Goal: Task Accomplishment & Management: Use online tool/utility

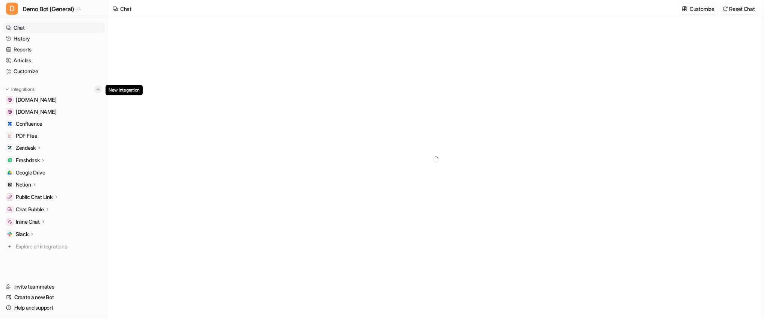
click at [99, 89] on img at bounding box center [97, 89] width 5 height 5
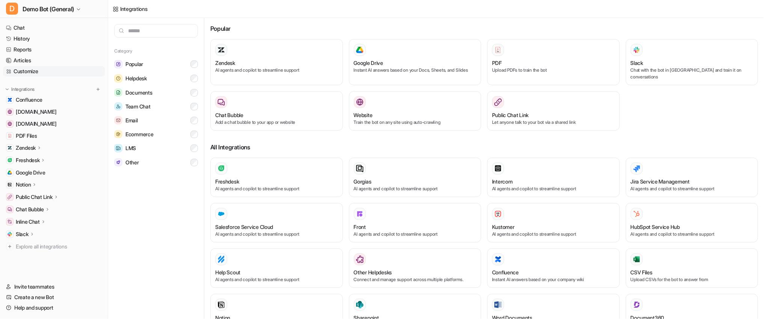
click at [53, 71] on link "Customize" at bounding box center [54, 71] width 102 height 11
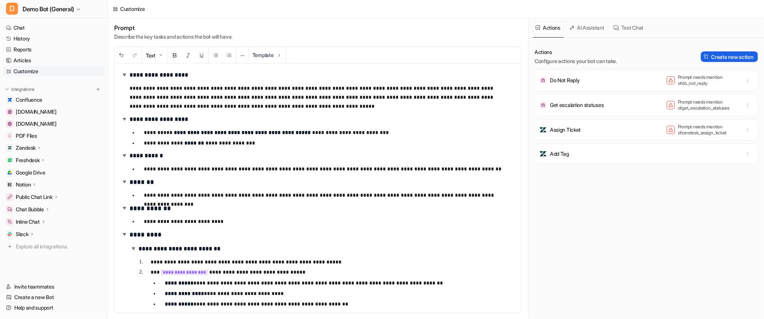
click at [715, 57] on button "Create new action" at bounding box center [728, 56] width 57 height 11
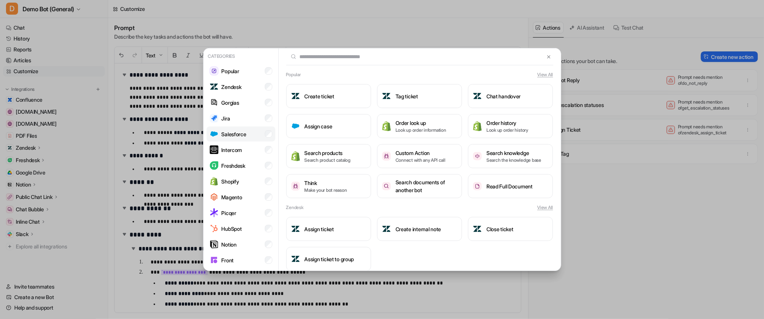
click at [238, 131] on p "Salesforce" at bounding box center [233, 134] width 25 height 8
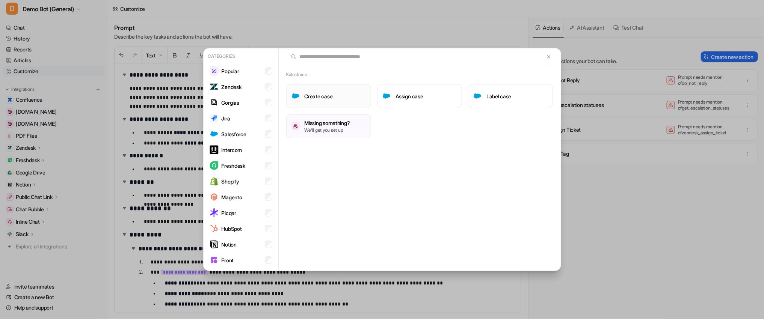
click at [342, 99] on button "Create case" at bounding box center [328, 96] width 85 height 24
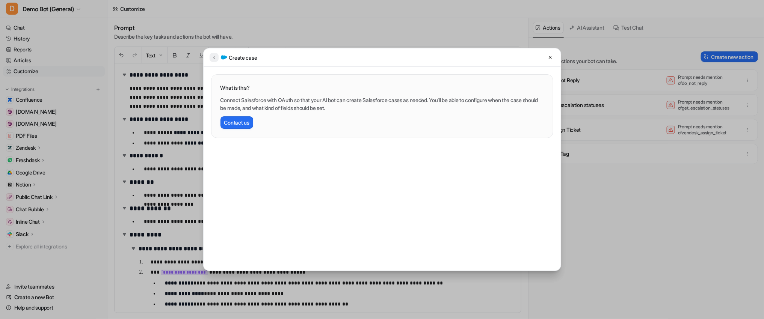
click at [215, 61] on button at bounding box center [213, 57] width 9 height 9
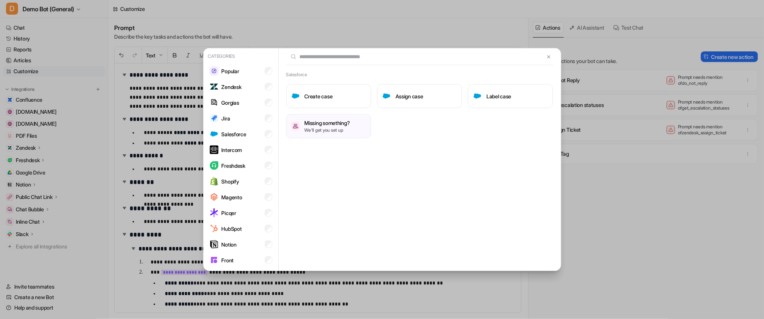
click at [68, 56] on div "Categories Popular Zendesk Gorgias Jira Salesforce Intercom Freshdesk Shopify M…" at bounding box center [382, 159] width 764 height 319
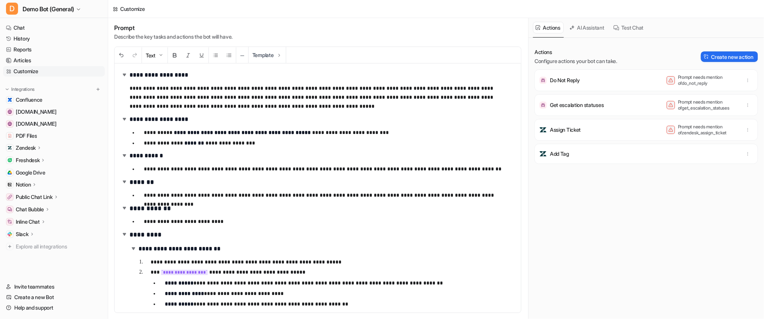
click at [65, 72] on link "Customize" at bounding box center [54, 71] width 102 height 11
click at [98, 89] on img at bounding box center [97, 89] width 5 height 5
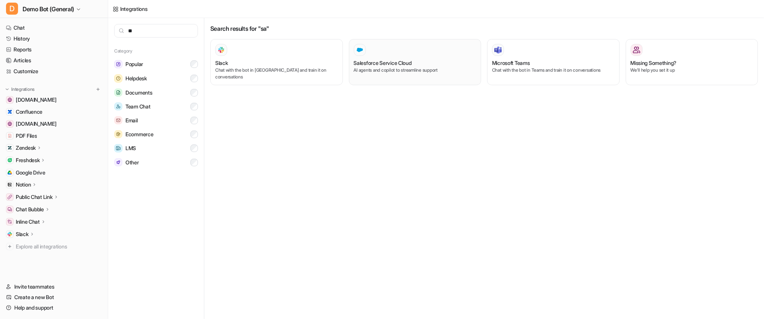
type input "**"
click at [389, 74] on button "Salesforce Service Cloud AI agents and copilot to streamline support" at bounding box center [415, 62] width 133 height 46
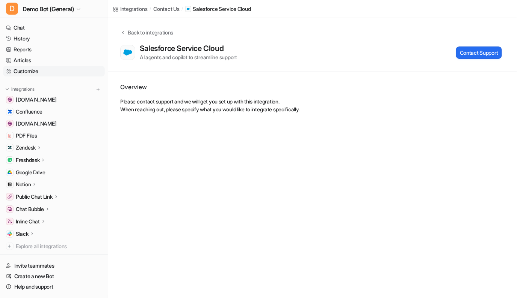
click at [42, 74] on link "Customize" at bounding box center [54, 71] width 102 height 11
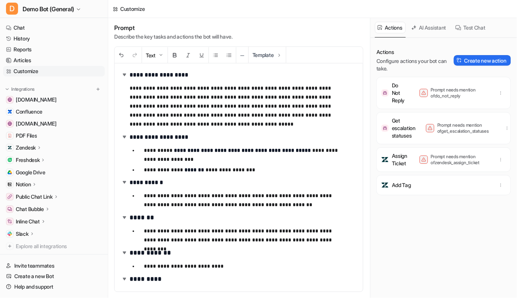
click at [456, 250] on div "Actions Configure actions your bot can take. Create new action Do Not Reply Pro…" at bounding box center [443, 172] width 134 height 249
drag, startPoint x: 264, startPoint y: 233, endPoint x: 246, endPoint y: 231, distance: 18.5
click at [246, 231] on p "**********" at bounding box center [244, 236] width 200 height 18
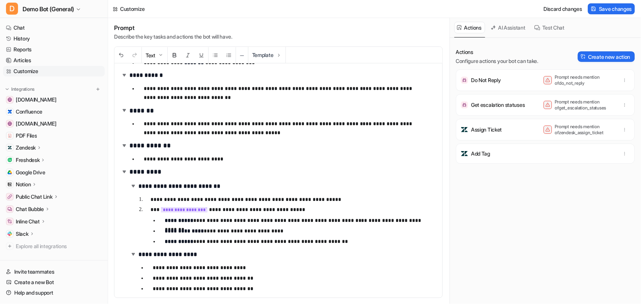
scroll to position [83, 0]
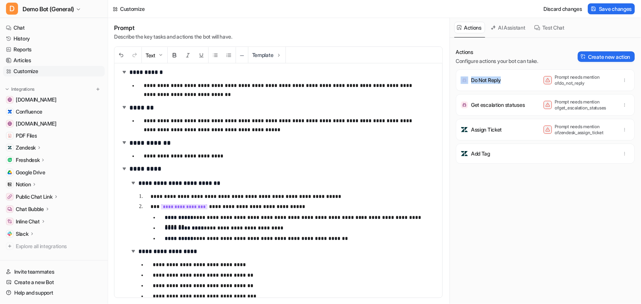
drag, startPoint x: 507, startPoint y: 83, endPoint x: 468, endPoint y: 84, distance: 38.7
click at [468, 84] on div "Do Not Reply Prompt needs mention of do_not_reply" at bounding box center [545, 80] width 172 height 15
click at [497, 85] on div "Do Not Reply Prompt needs mention of do_not_reply" at bounding box center [545, 80] width 172 height 15
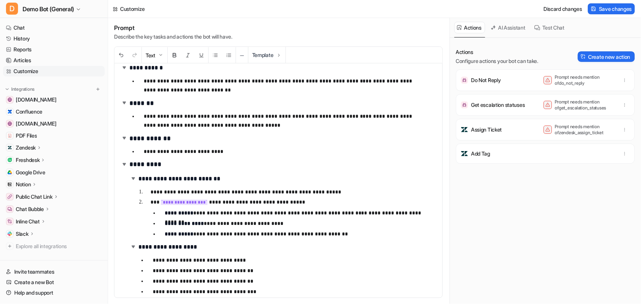
scroll to position [94, 0]
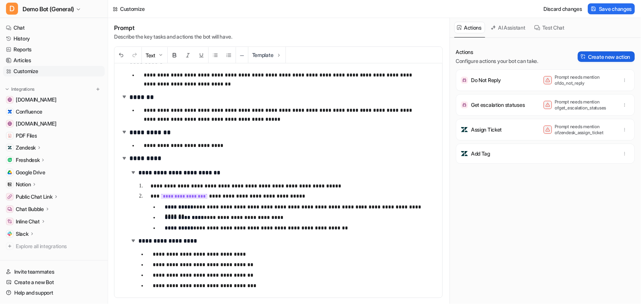
click at [580, 55] on button "Create new action" at bounding box center [606, 56] width 57 height 11
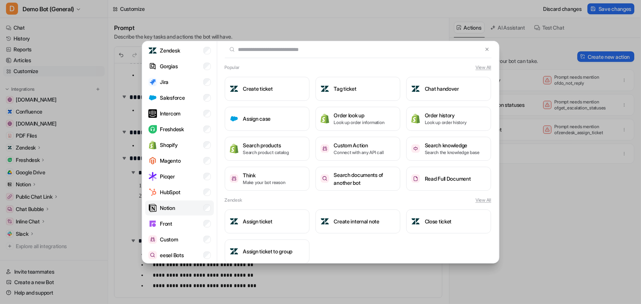
scroll to position [30, 0]
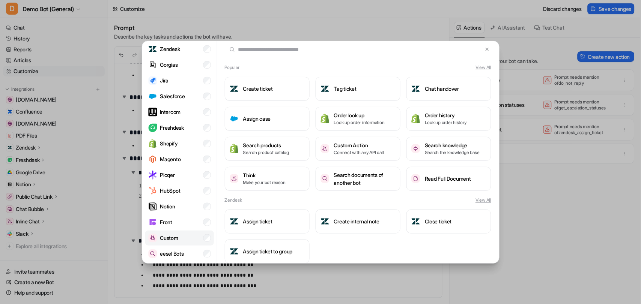
click at [183, 241] on li "Custom" at bounding box center [179, 238] width 69 height 15
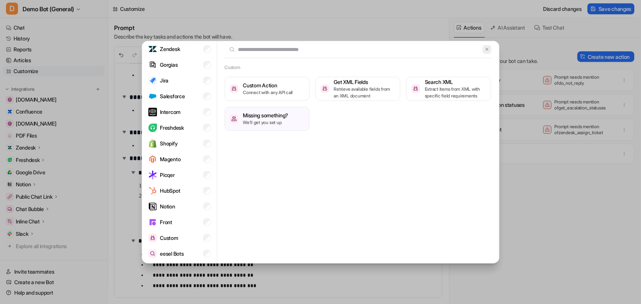
click at [483, 53] on button at bounding box center [487, 49] width 9 height 9
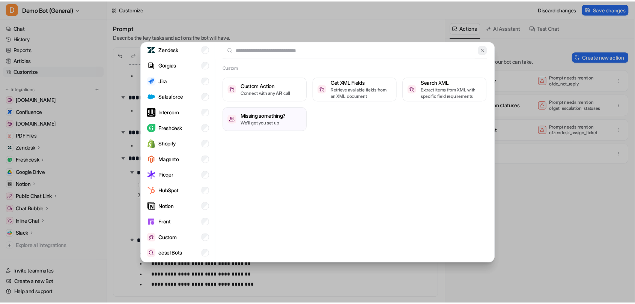
scroll to position [94, 0]
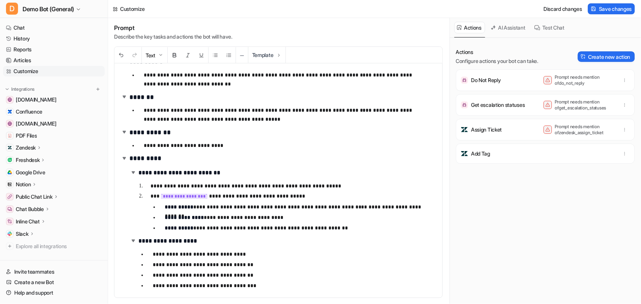
click at [523, 213] on div "Actions Configure actions your bot can take. Create new action Do Not Reply Pro…" at bounding box center [545, 175] width 179 height 255
click at [74, 200] on div "Public Chat Link" at bounding box center [54, 197] width 102 height 11
click at [42, 206] on p "Overview" at bounding box center [32, 208] width 23 height 8
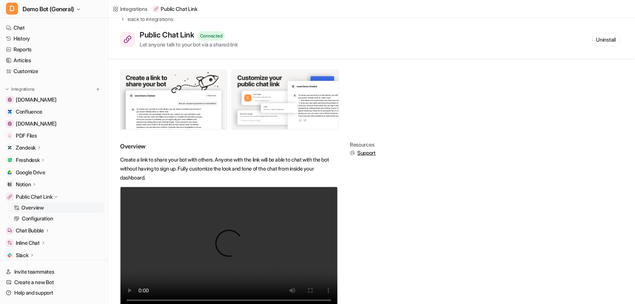
scroll to position [38, 0]
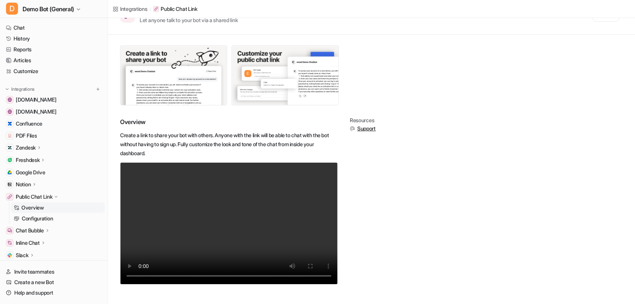
click at [44, 233] on p "Chat Bubble" at bounding box center [30, 231] width 28 height 8
click at [44, 244] on p "Overview" at bounding box center [32, 242] width 23 height 8
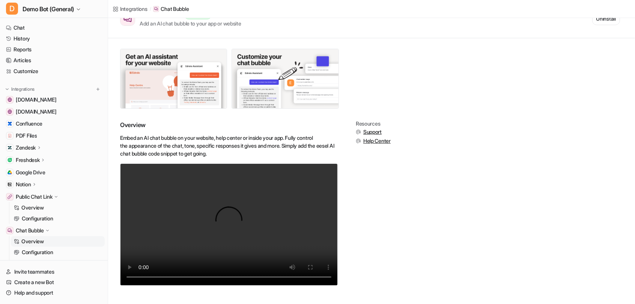
scroll to position [36, 0]
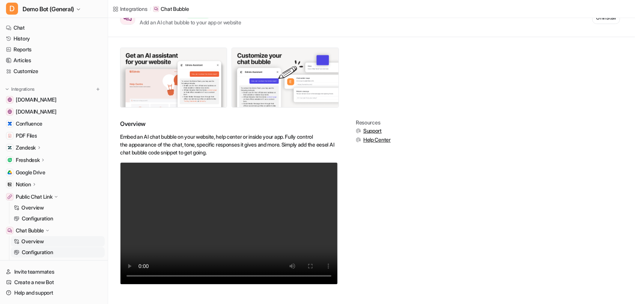
click at [46, 252] on p "Configuration" at bounding box center [37, 253] width 31 height 8
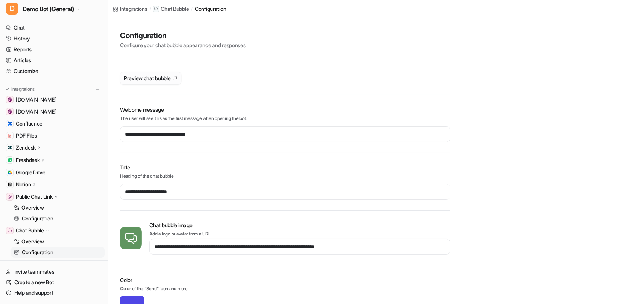
click at [160, 72] on button "Preview chat bubble" at bounding box center [150, 78] width 61 height 12
click at [43, 67] on link "Customize" at bounding box center [54, 71] width 102 height 11
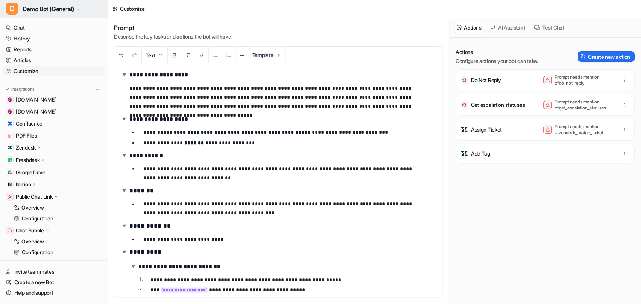
click at [74, 5] on span "Demo Bot (General)" at bounding box center [48, 9] width 51 height 11
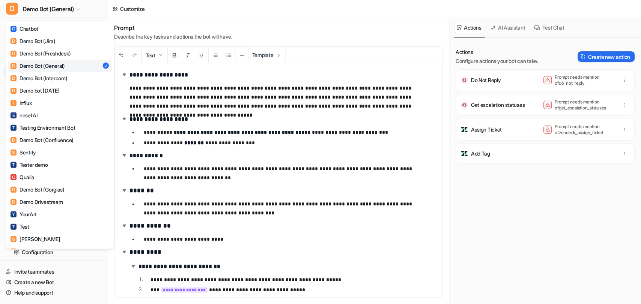
click at [279, 26] on div "D Demo Bot (General) C Chatbot D Demo Bot (Jira) D Demo Bot (Freshdesk) D Demo …" at bounding box center [320, 152] width 641 height 304
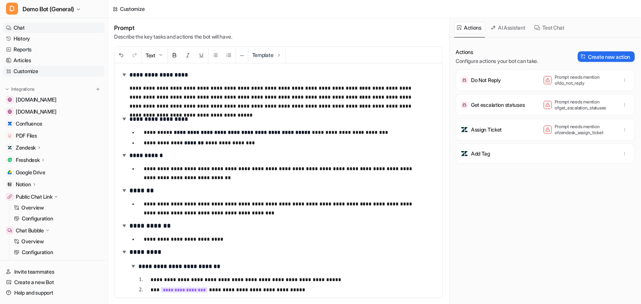
click at [58, 28] on link "Chat" at bounding box center [54, 28] width 102 height 11
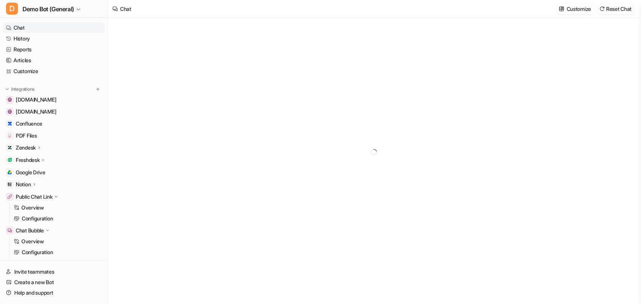
type textarea "**********"
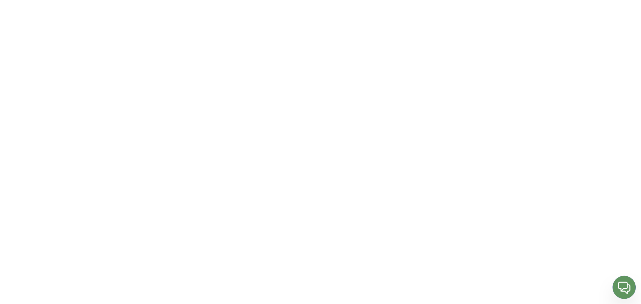
click at [624, 289] on img "Open chat" at bounding box center [624, 287] width 23 height 23
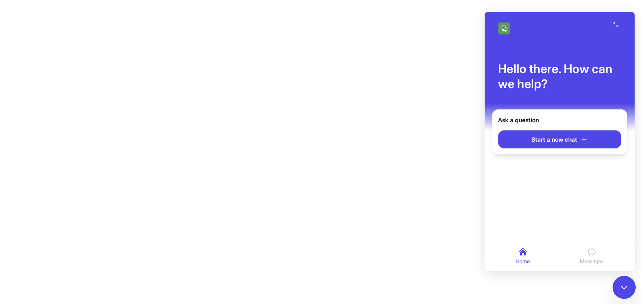
click at [587, 249] on button "Messages" at bounding box center [592, 257] width 30 height 24
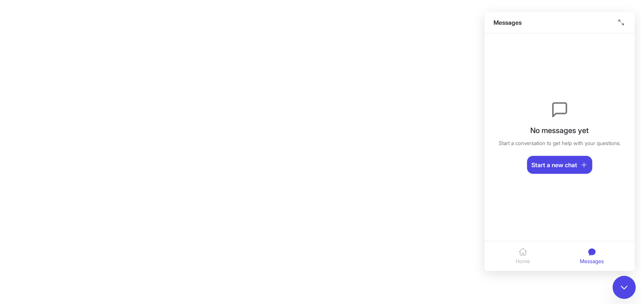
click at [526, 256] on icon "Home" at bounding box center [523, 252] width 9 height 9
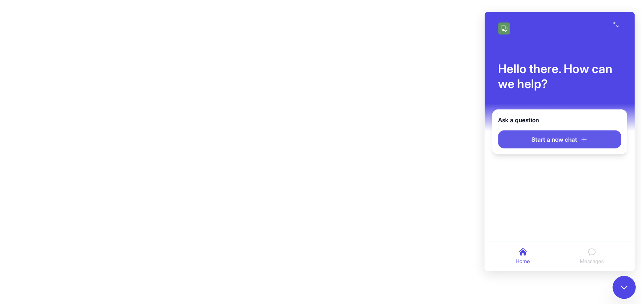
click at [568, 145] on button "Start a new chat" at bounding box center [560, 140] width 123 height 18
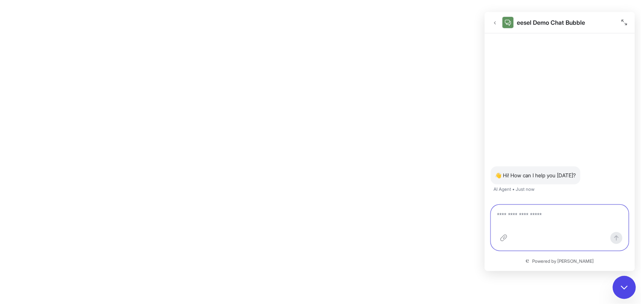
click at [535, 220] on textarea at bounding box center [559, 220] width 125 height 18
click at [496, 25] on icon "Go back" at bounding box center [495, 23] width 5 height 6
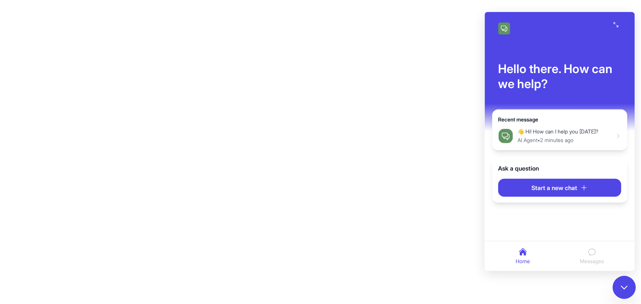
click at [625, 283] on icon "Close chat" at bounding box center [625, 288] width 10 height 10
